Goal: Communication & Community: Ask a question

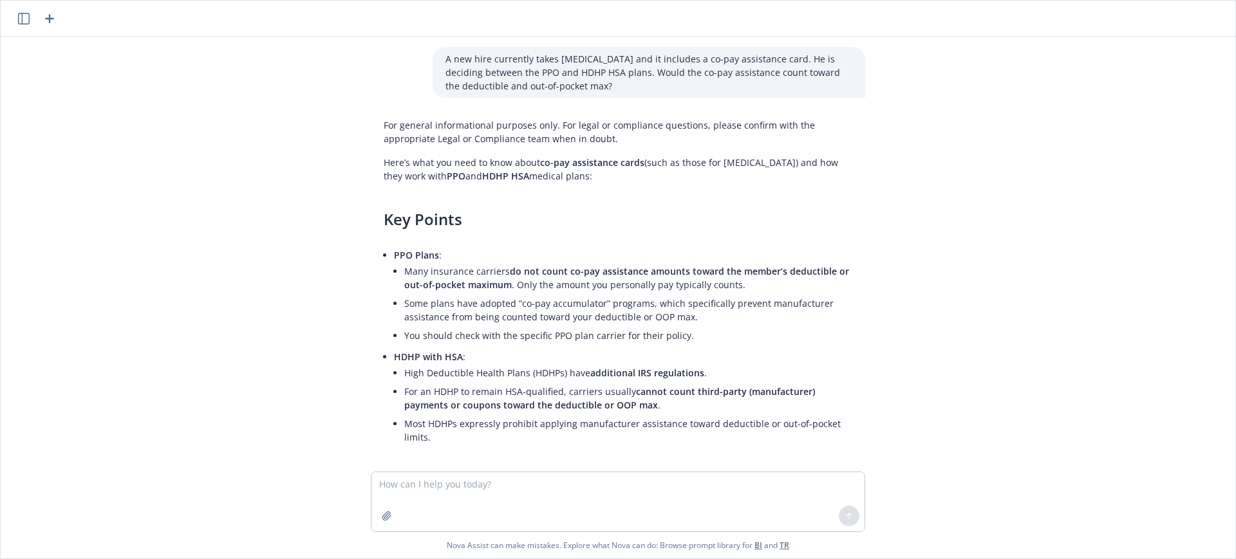
scroll to position [230, 0]
